Goal: Check status: Check status

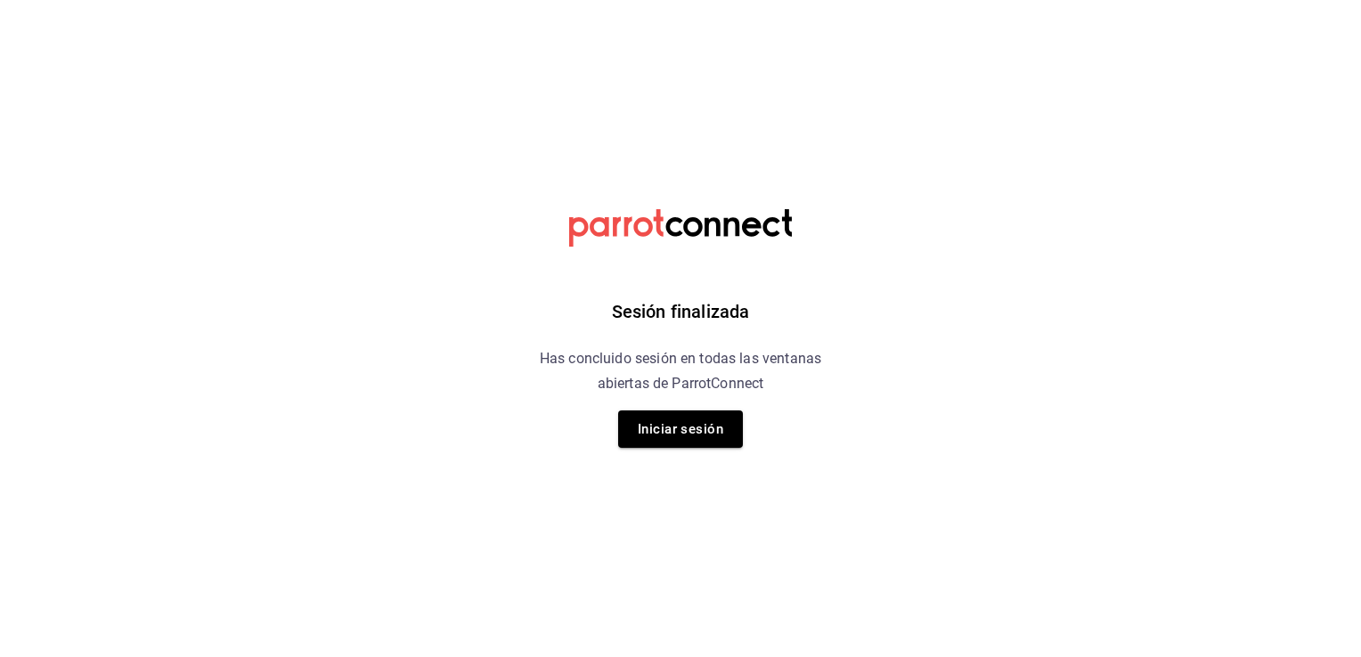
click at [681, 450] on div "Sesión finalizada Has concluido sesión en todas las ventanas abiertas de Parrot…" at bounding box center [681, 328] width 450 height 657
click at [672, 437] on button "Iniciar sesión" at bounding box center [680, 428] width 125 height 37
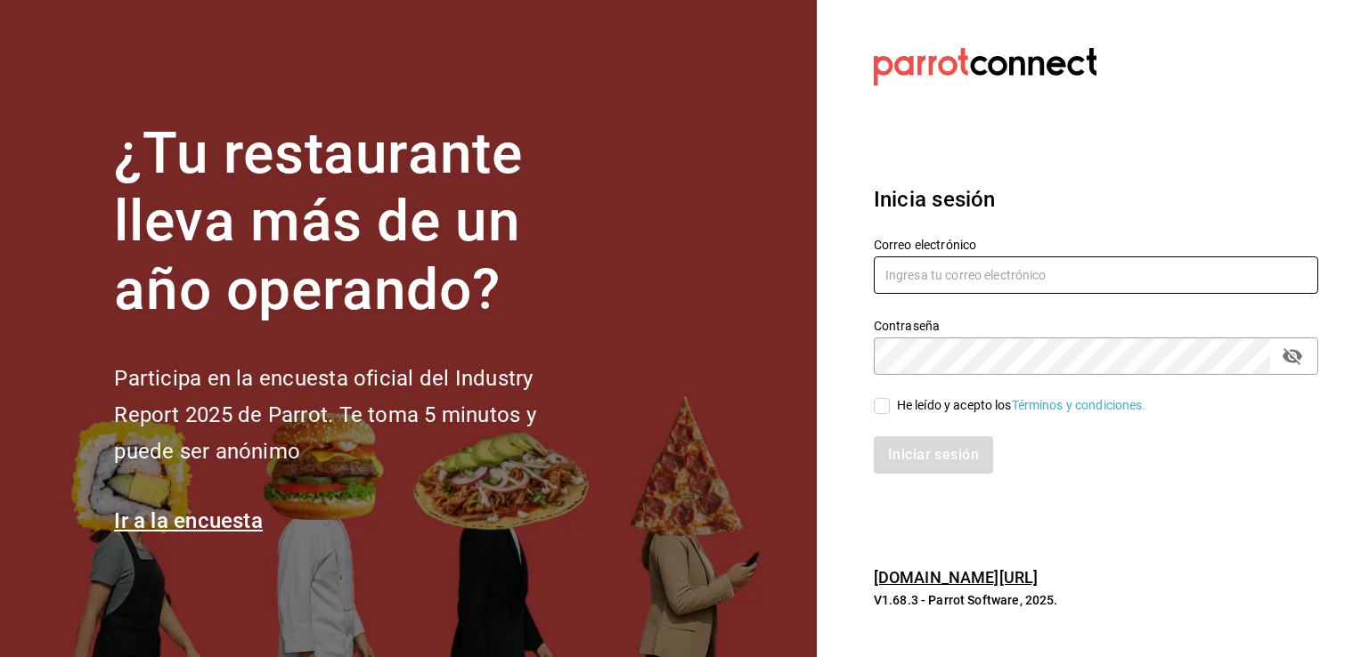
type input "[EMAIL_ADDRESS][DOMAIN_NAME]"
click at [883, 415] on div "Iniciar sesión" at bounding box center [1085, 444] width 466 height 59
click at [881, 413] on input "He leído y acepto los Términos y condiciones." at bounding box center [881, 406] width 16 height 16
checkbox input "true"
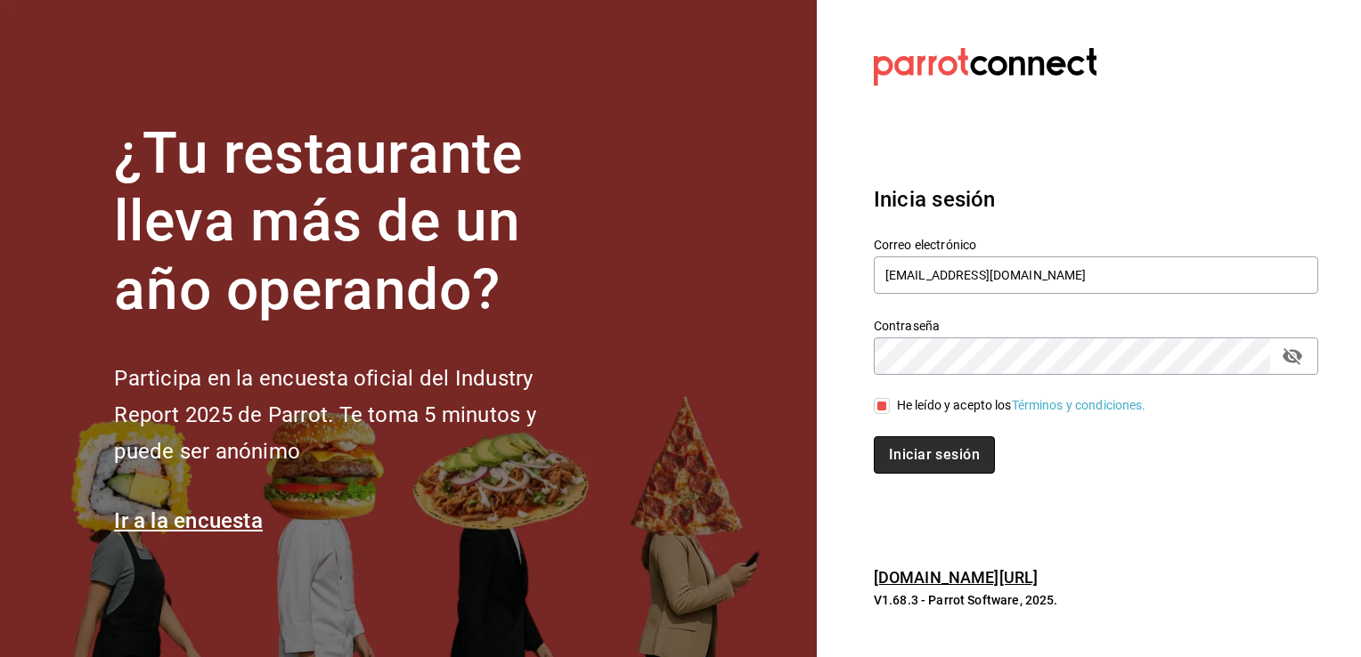
click at [919, 456] on button "Iniciar sesión" at bounding box center [933, 454] width 121 height 37
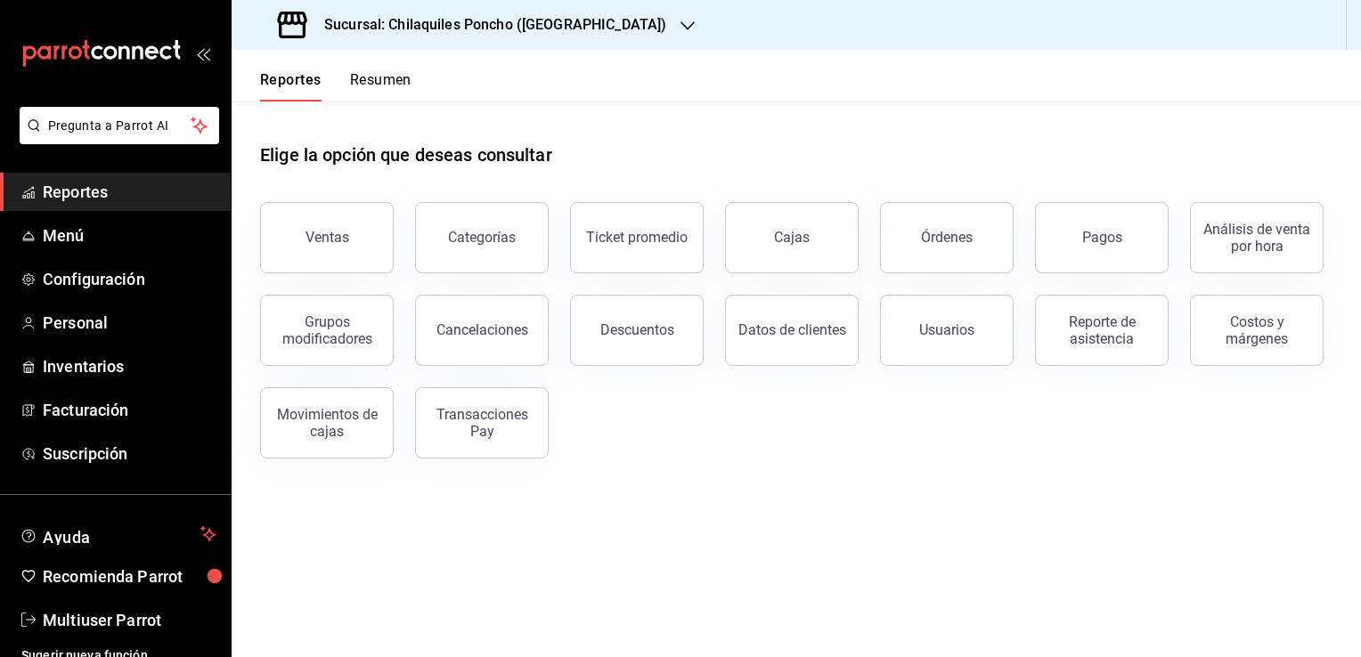
click at [298, 248] on button "Ventas" at bounding box center [327, 237] width 134 height 71
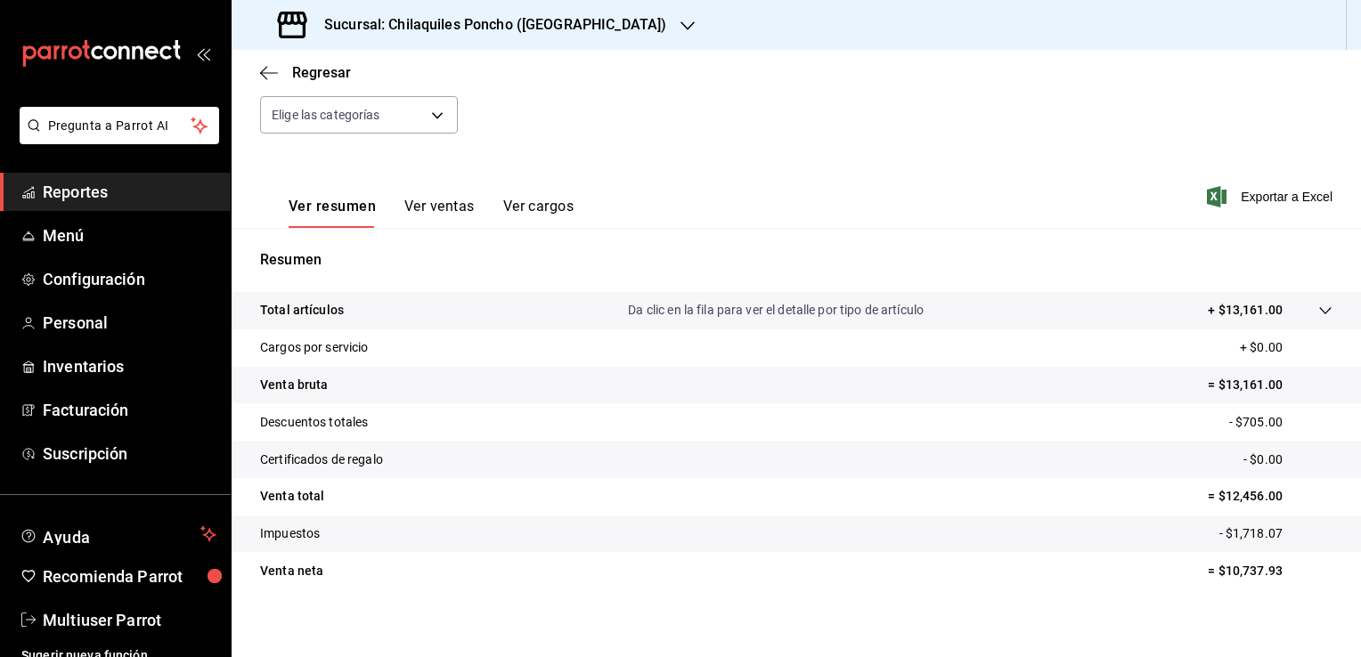
scroll to position [185, 0]
click at [557, 33] on h3 "Sucursal: Chilaquiles Poncho (Chapalita)" at bounding box center [488, 24] width 356 height 21
click at [408, 108] on span "Chilaquiles Poncho (ZAPOPAN)" at bounding box center [334, 117] width 176 height 19
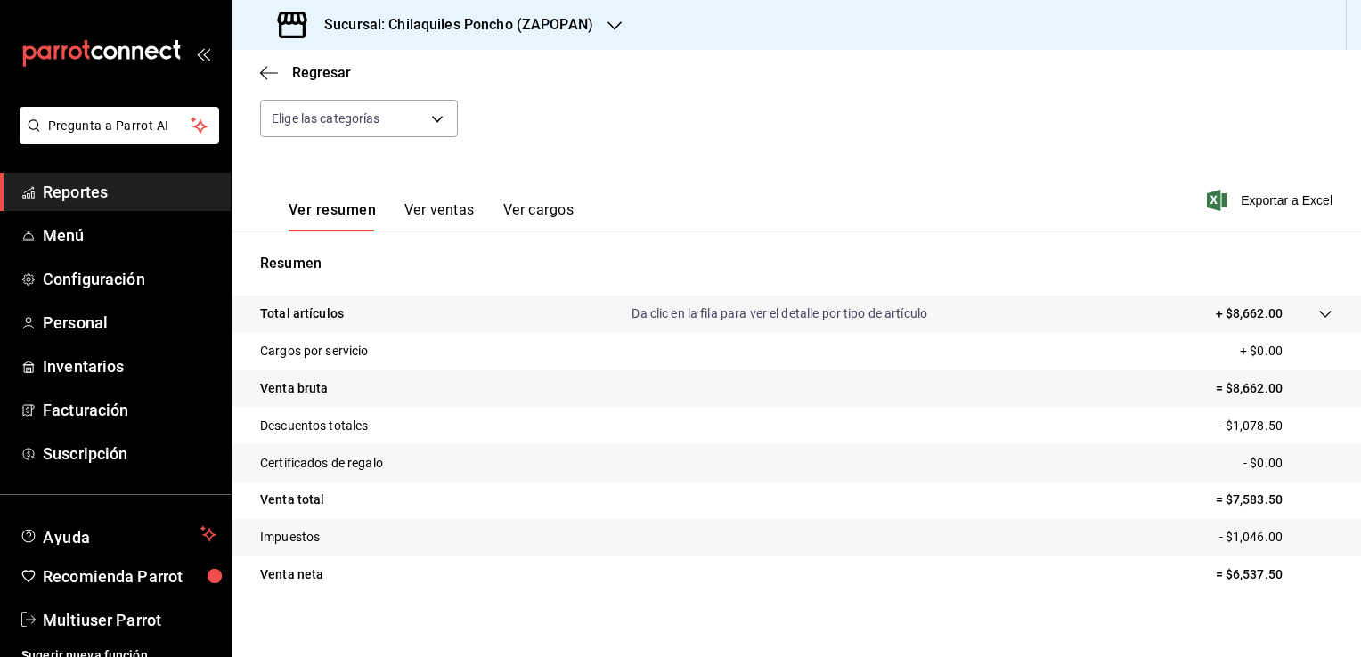
scroll to position [196, 0]
